Goal: Task Accomplishment & Management: Use online tool/utility

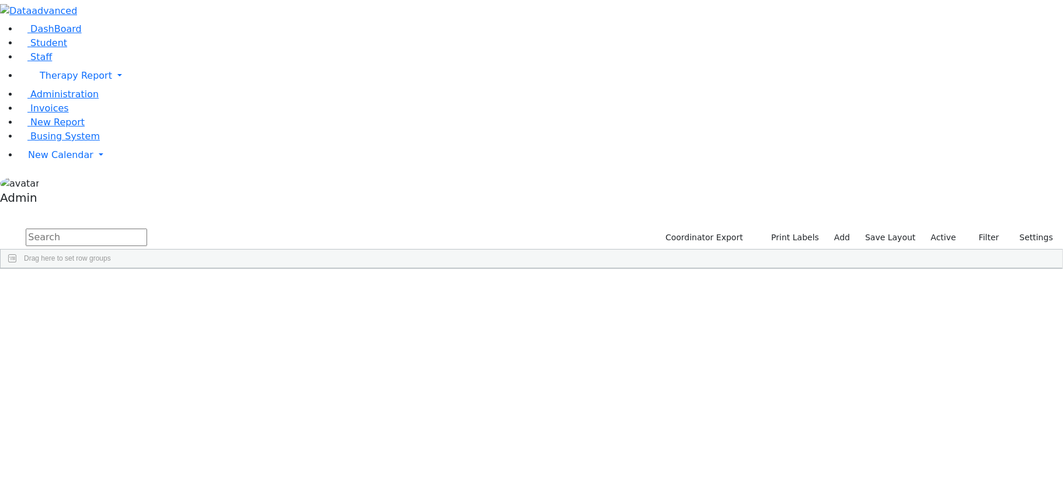
click at [91, 288] on div "[PERSON_NAME]" at bounding box center [46, 296] width 90 height 16
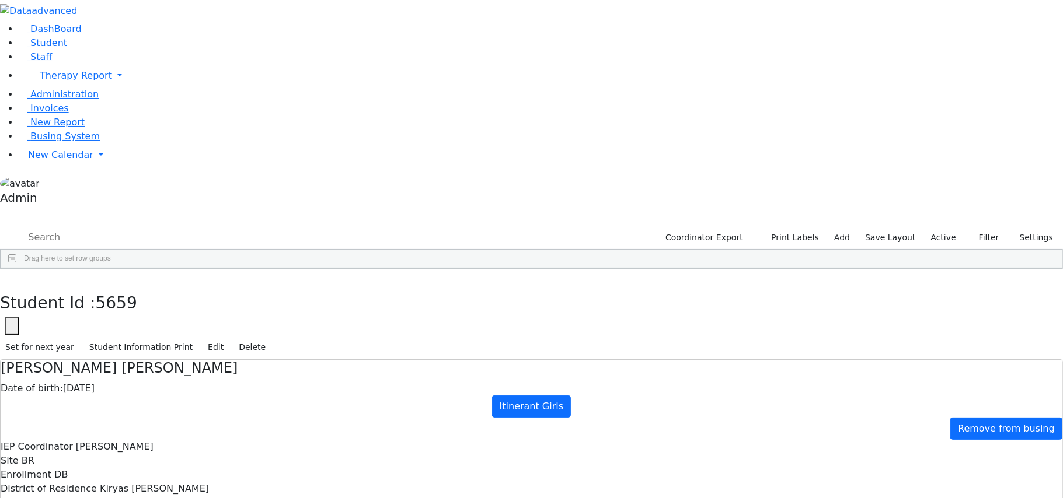
type input "Mrs. Miriam Ackerman"
click at [12, 278] on icon "button" at bounding box center [8, 281] width 6 height 7
click at [147, 229] on input "text" at bounding box center [86, 238] width 121 height 18
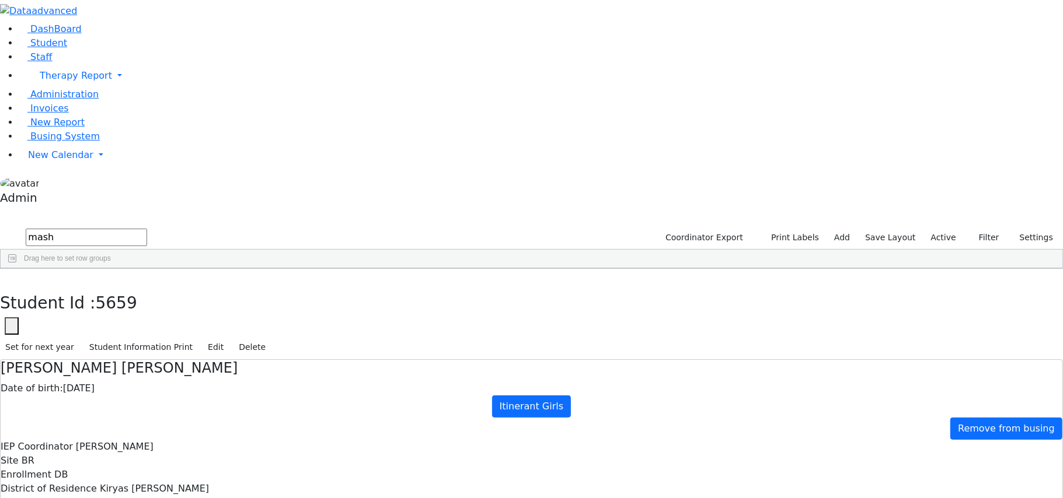
type input "mash"
click at [181, 288] on div "Mashy" at bounding box center [136, 296] width 90 height 16
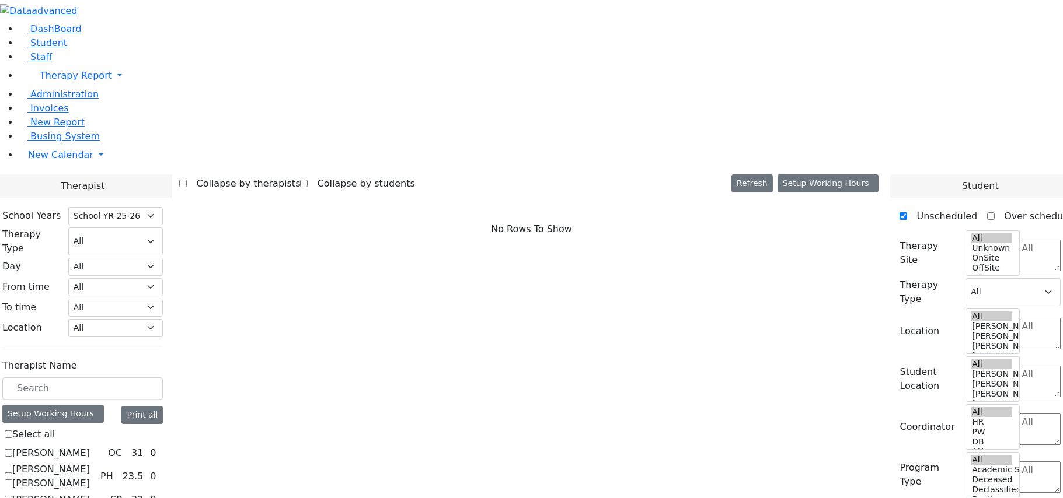
select select "212"
click at [90, 446] on label "[PERSON_NAME]" at bounding box center [51, 453] width 78 height 14
click at [12, 449] on input "[PERSON_NAME]" at bounding box center [9, 453] width 8 height 8
checkbox input "true"
select select "1"
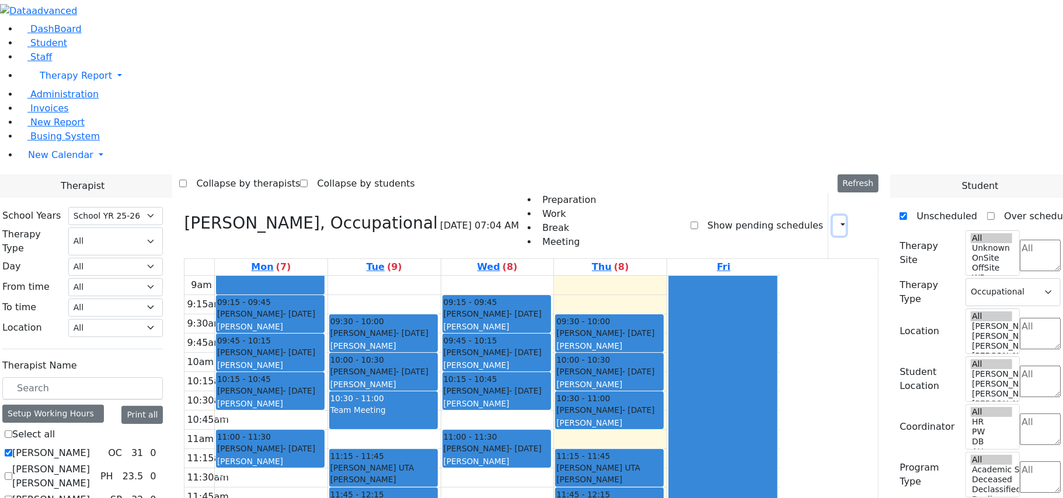
click at [836, 220] on icon "button" at bounding box center [836, 225] width 0 height 11
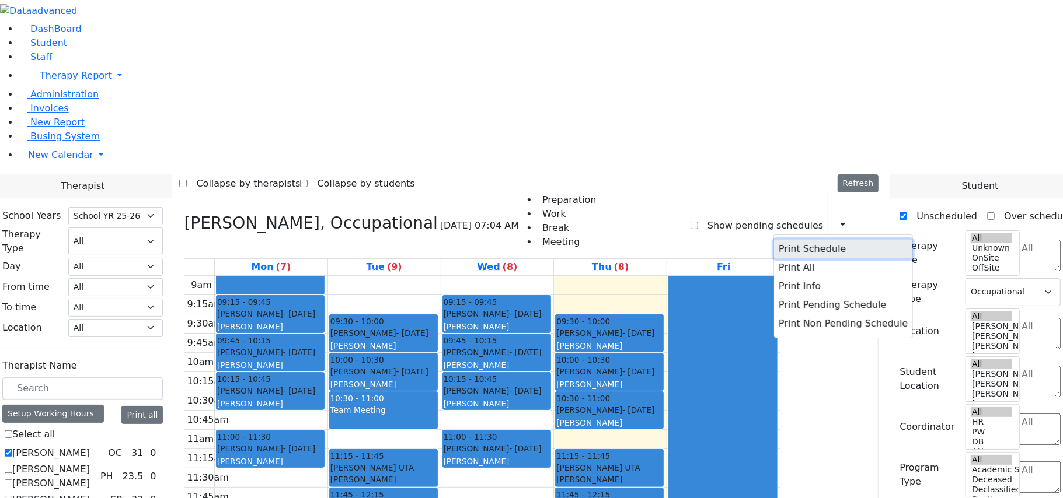
click at [799, 240] on button "Print Schedule" at bounding box center [843, 249] width 138 height 19
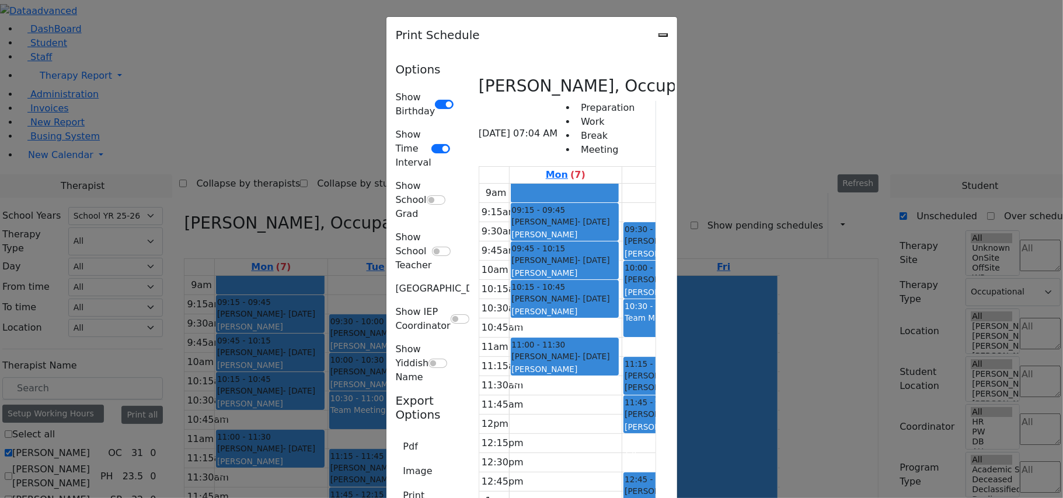
type input "[EMAIL_ADDRESS][DOMAIN_NAME]"
type textarea "This is schedule for [PERSON_NAME]"
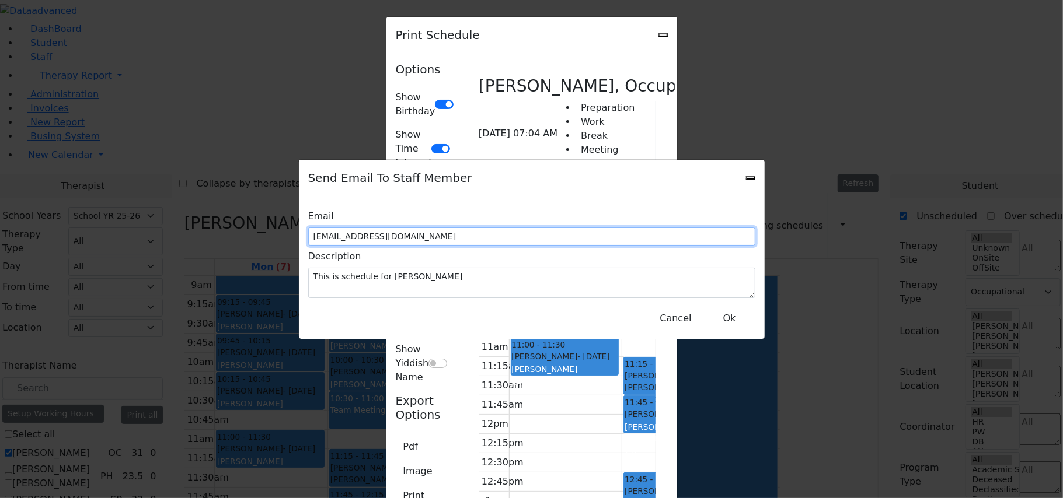
click at [423, 236] on input "[EMAIL_ADDRESS][DOMAIN_NAME]" at bounding box center [531, 237] width 447 height 18
type input "[EMAIL_ADDRESS][DOMAIN_NAME]"
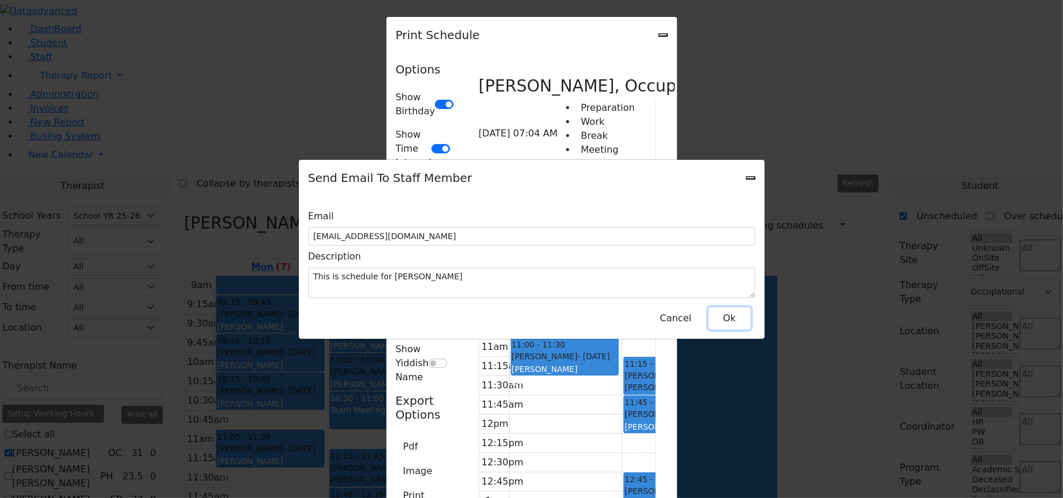
click at [724, 313] on button "Ok" at bounding box center [729, 319] width 42 height 22
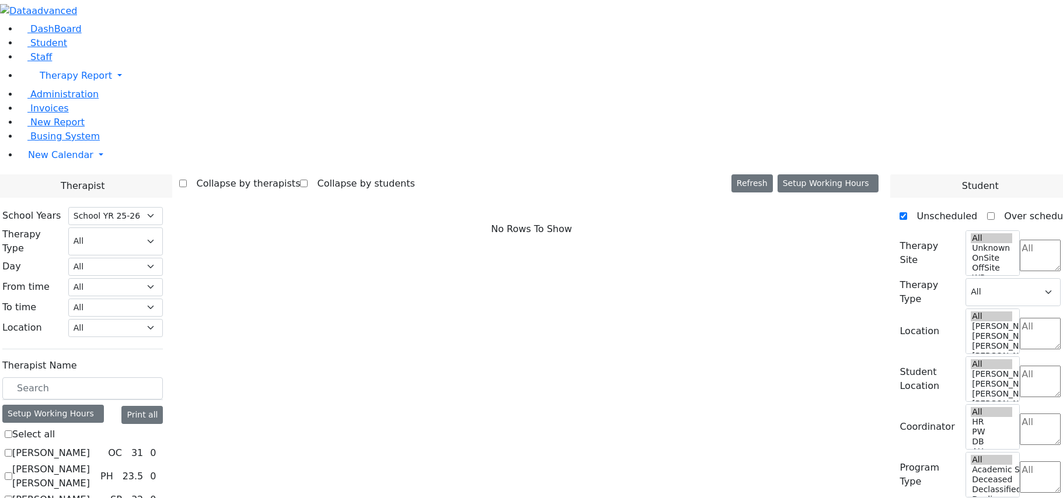
select select "212"
click at [90, 446] on label "Abramczyk ZC" at bounding box center [51, 453] width 78 height 14
click at [12, 449] on input "Abramczyk ZC" at bounding box center [9, 453] width 8 height 8
checkbox input "true"
select select "1"
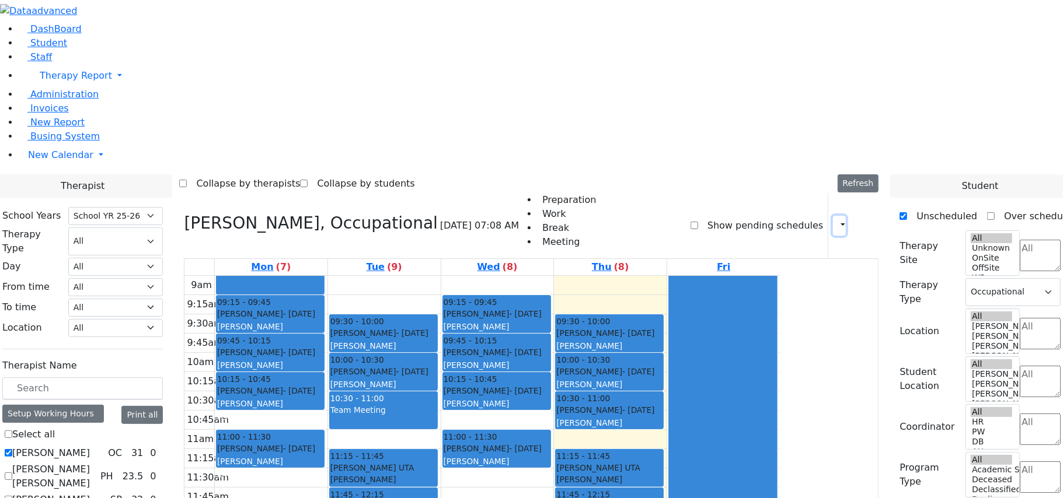
click at [836, 216] on button "button" at bounding box center [839, 226] width 13 height 20
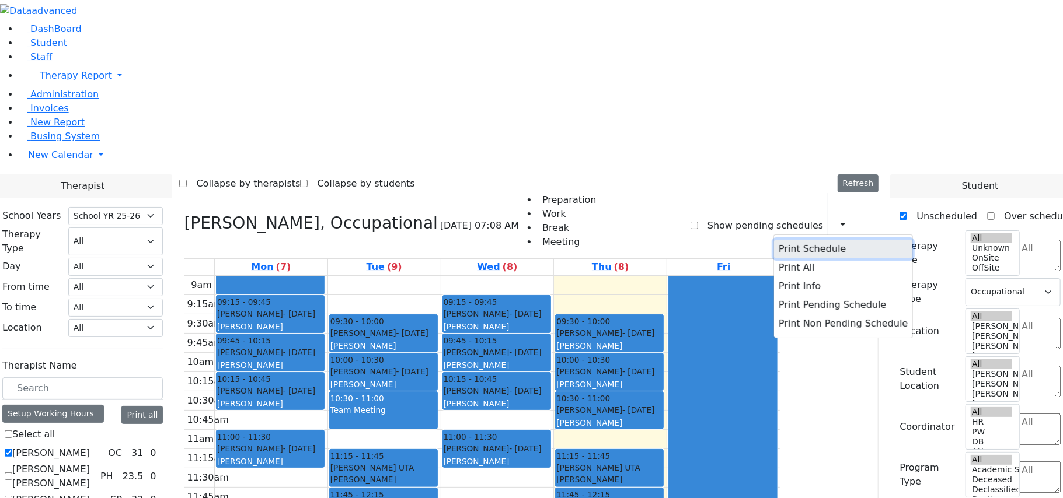
click at [818, 240] on button "Print Schedule" at bounding box center [843, 249] width 138 height 19
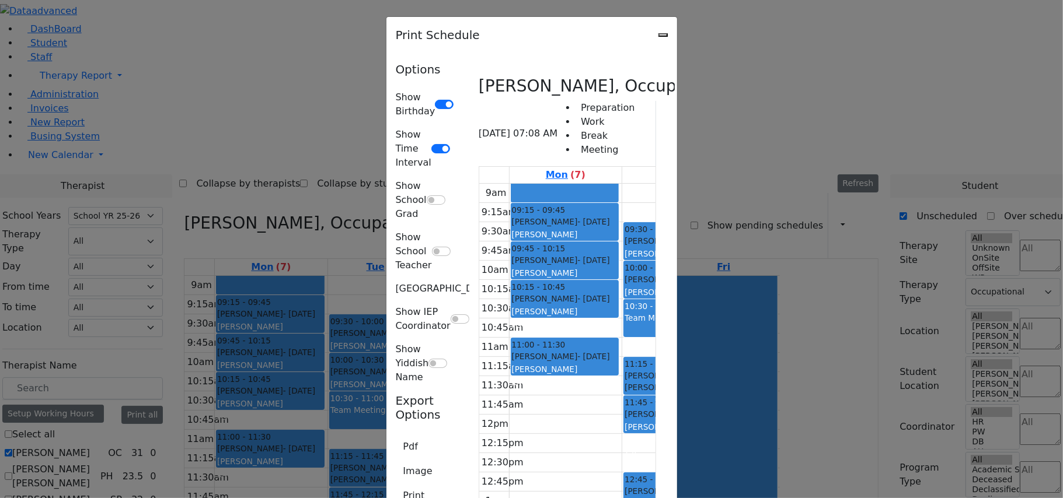
type input "[EMAIL_ADDRESS][DOMAIN_NAME]"
type textarea "This is schedule for [PERSON_NAME]"
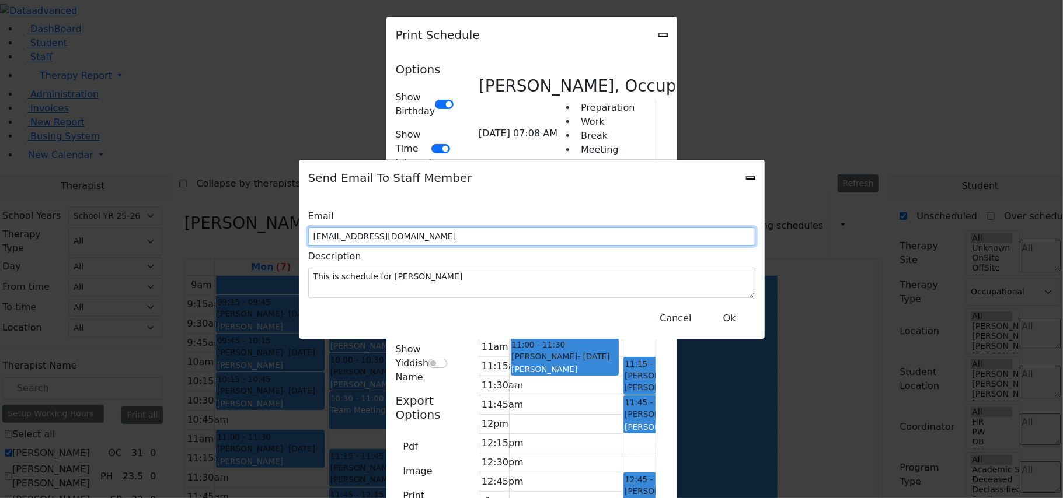
click at [524, 232] on input "[EMAIL_ADDRESS][DOMAIN_NAME]" at bounding box center [531, 237] width 447 height 18
type input "[EMAIL_ADDRESS][DOMAIN_NAME]"
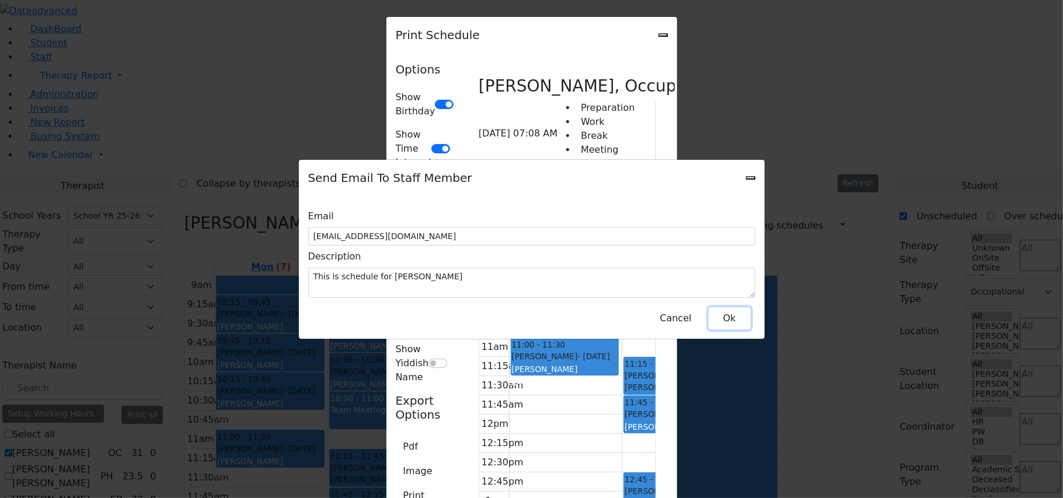
click at [731, 311] on button "Ok" at bounding box center [729, 319] width 42 height 22
